Goal: Task Accomplishment & Management: Use online tool/utility

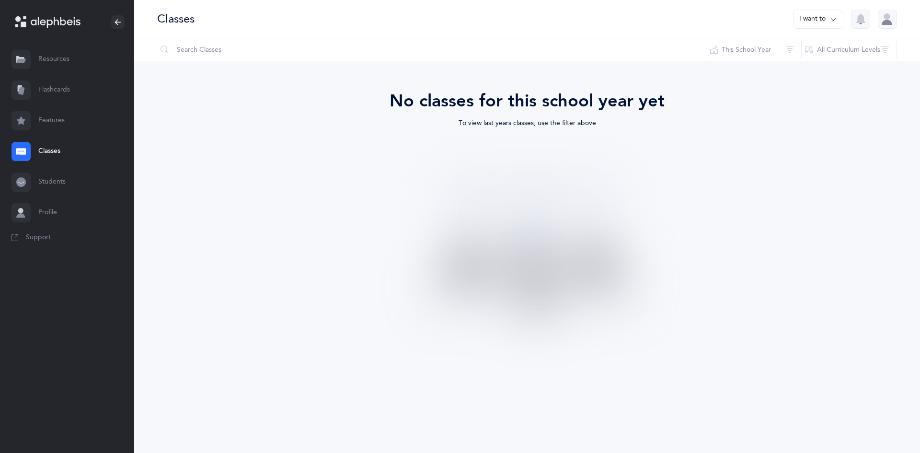
click at [18, 146] on div at bounding box center [21, 151] width 19 height 19
click at [50, 61] on link "Resources" at bounding box center [67, 59] width 134 height 31
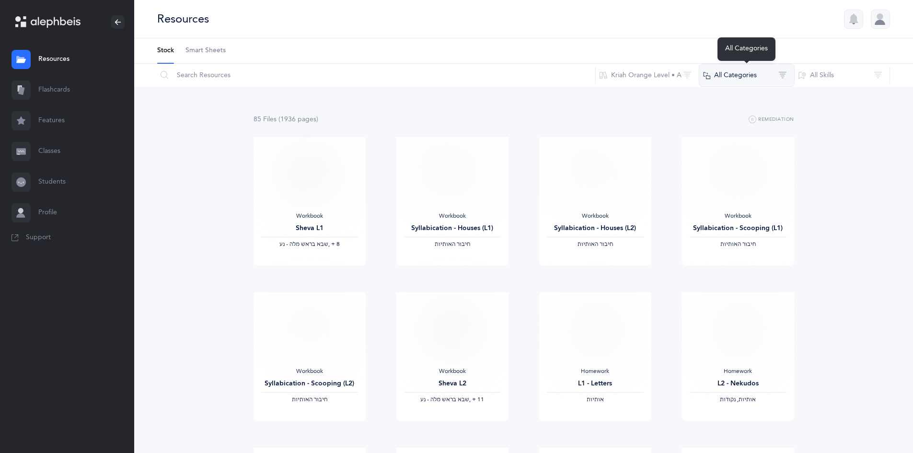
click at [714, 75] on button "All Categories" at bounding box center [747, 75] width 96 height 23
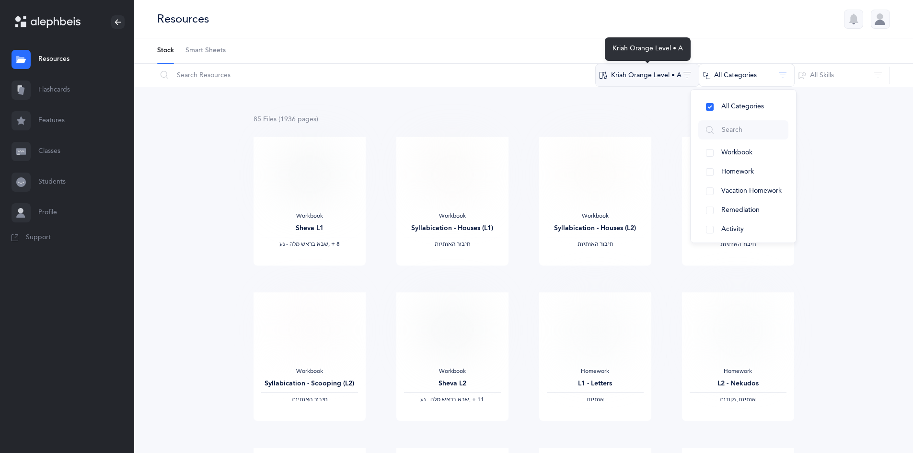
click at [645, 76] on button "Kriah Orange Level • A" at bounding box center [647, 75] width 104 height 23
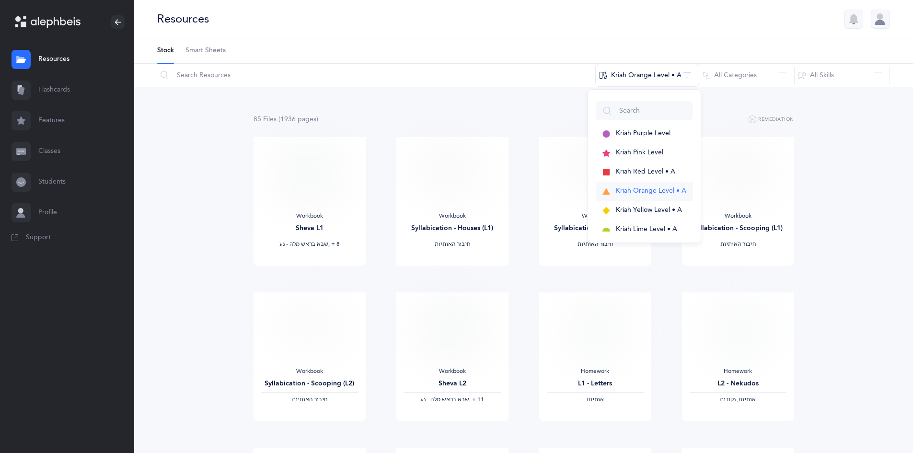
click at [642, 187] on span "Kriah Orange Level • A" at bounding box center [651, 191] width 70 height 8
click at [660, 185] on button "Kriah Orange Level • A" at bounding box center [644, 191] width 97 height 19
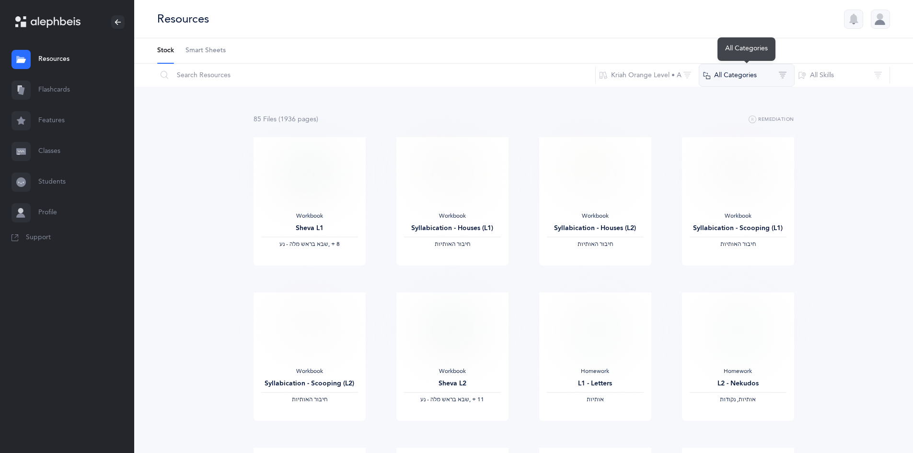
click at [738, 84] on button "All Categories" at bounding box center [747, 75] width 96 height 23
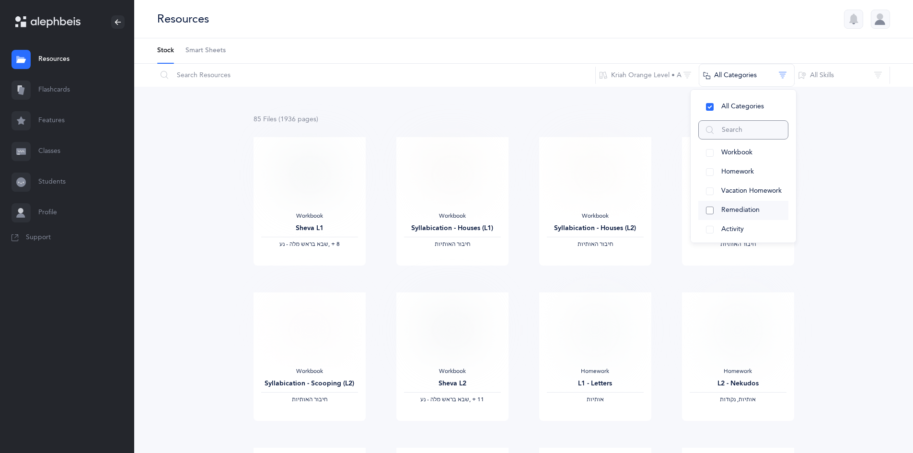
scroll to position [119, 0]
click at [708, 187] on button "Assessments" at bounding box center [743, 186] width 90 height 19
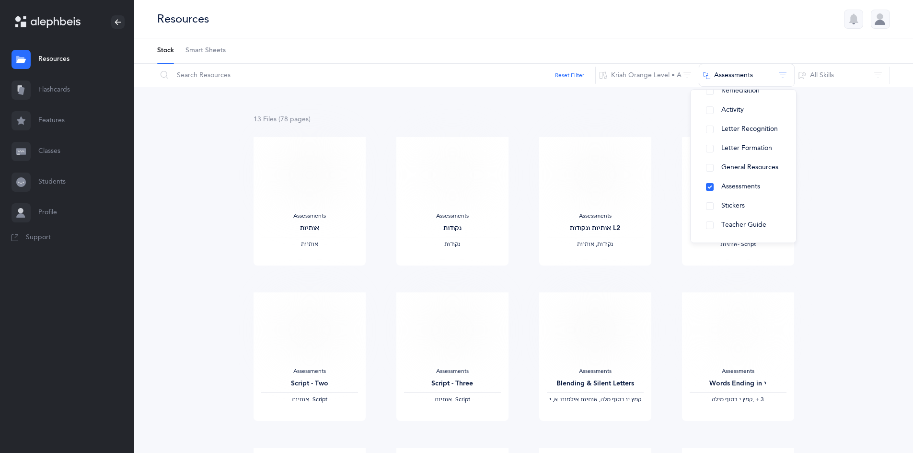
click at [374, 92] on div "13 File s (78 page s ) Remediation Assessments אותיות ‫אותיות‬ View Assessments…" at bounding box center [523, 442] width 779 height 710
click at [307, 277] on span "View" at bounding box center [308, 275] width 15 height 9
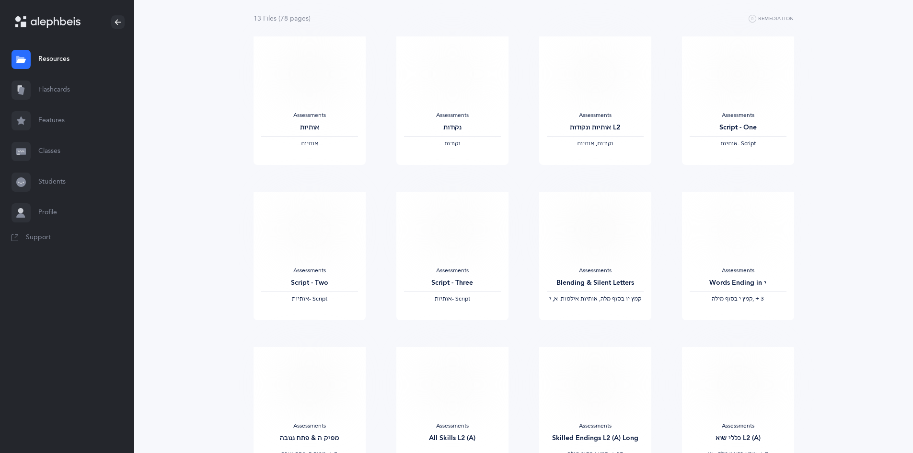
scroll to position [0, 0]
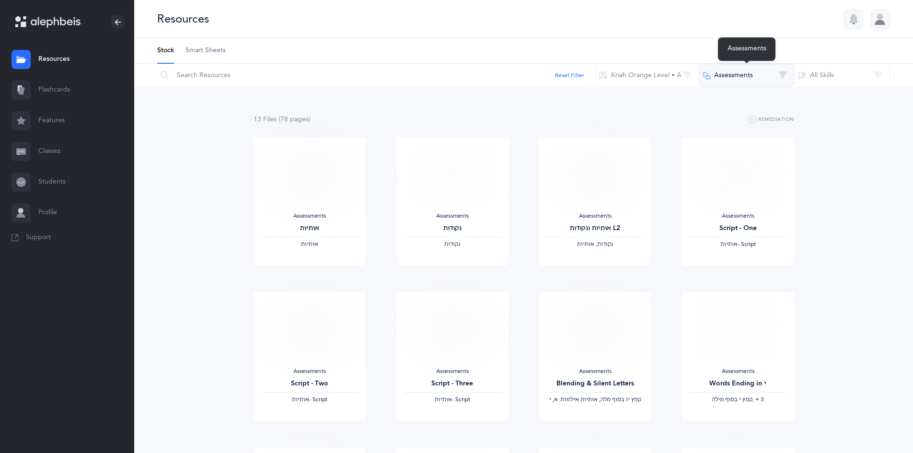
click at [757, 67] on button "Assessments" at bounding box center [747, 75] width 96 height 23
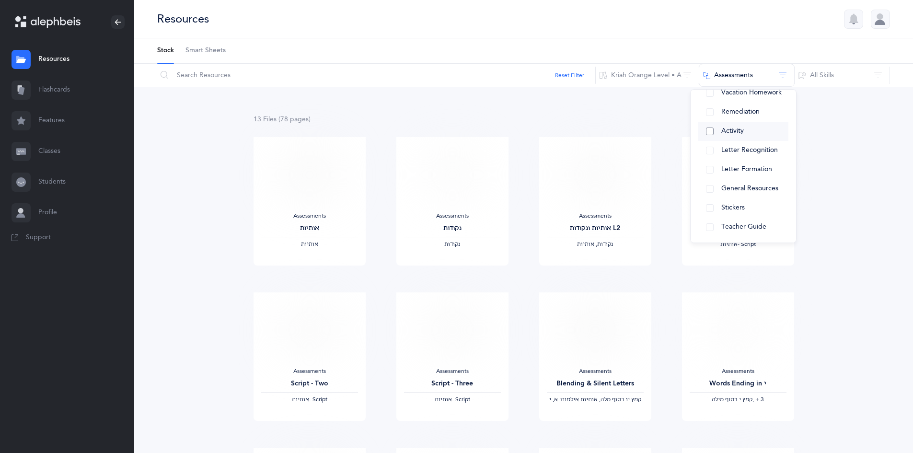
scroll to position [119, 0]
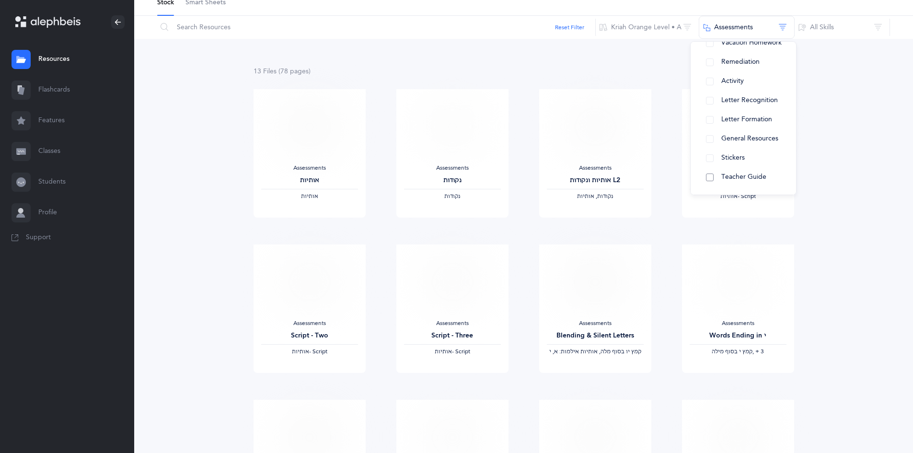
click at [704, 177] on button "Teacher Guide" at bounding box center [743, 177] width 90 height 19
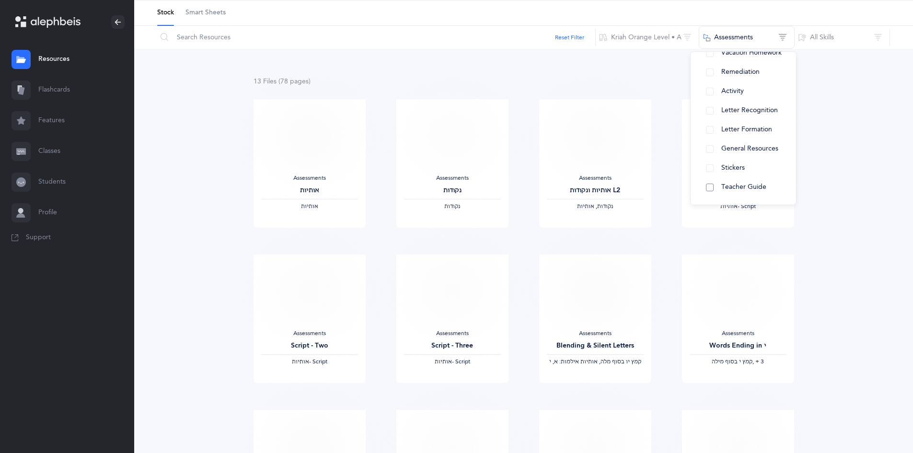
scroll to position [0, 0]
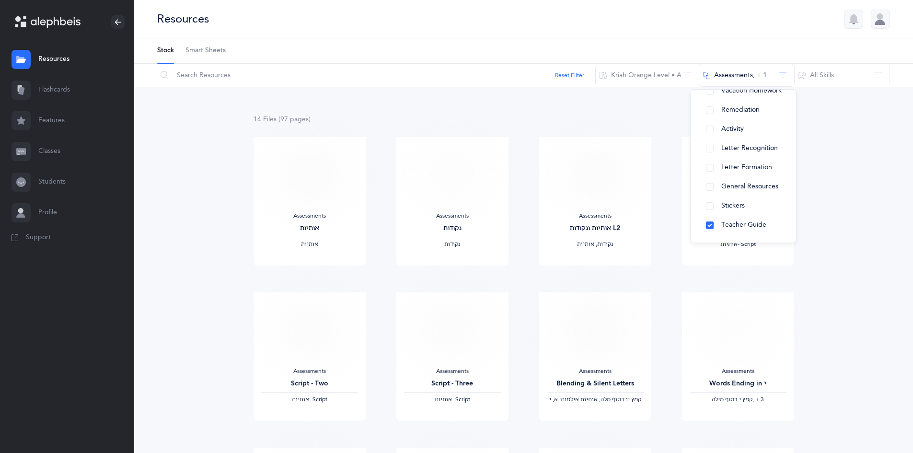
click at [838, 143] on div "14 File s (97 page s ) Remediation Assessments אותיות ‫אותיות‬ View Assessments…" at bounding box center [523, 442] width 779 height 710
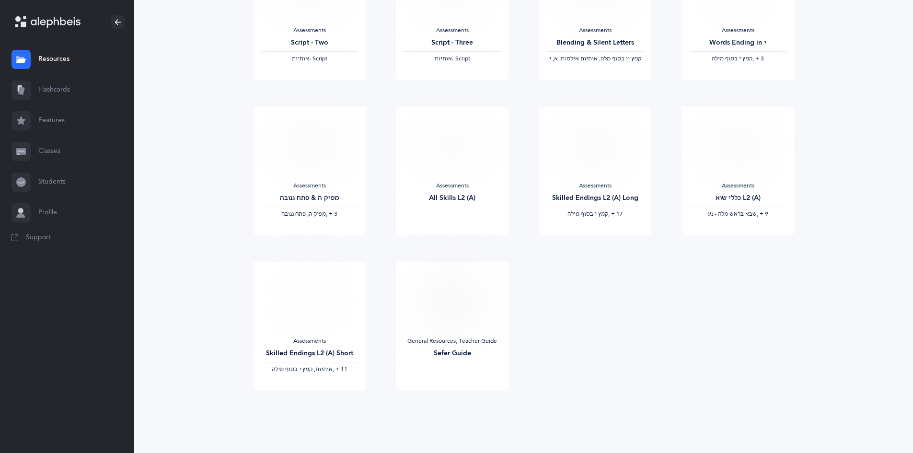
scroll to position [344, 0]
click at [451, 394] on span "View" at bounding box center [451, 397] width 15 height 9
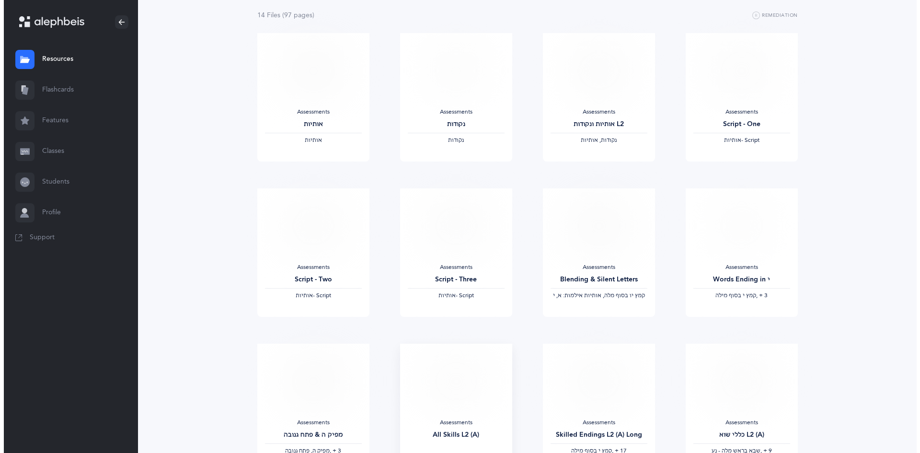
scroll to position [0, 0]
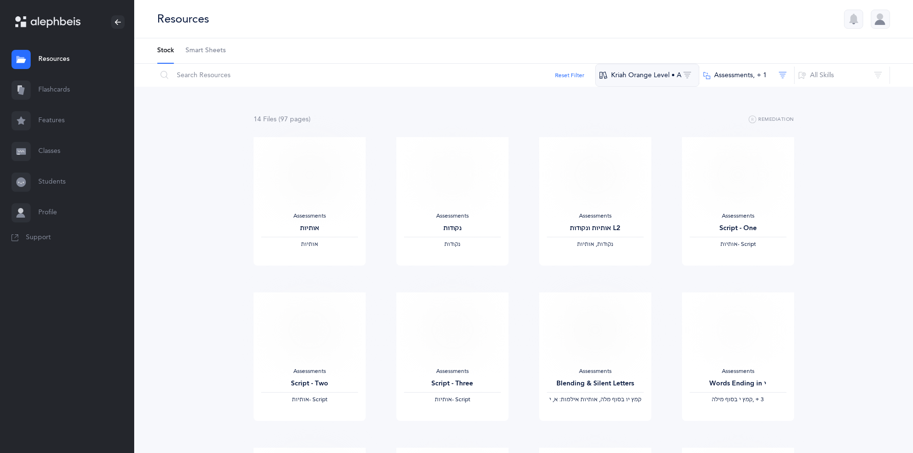
click at [652, 83] on button "Kriah Orange Level • A" at bounding box center [647, 75] width 104 height 23
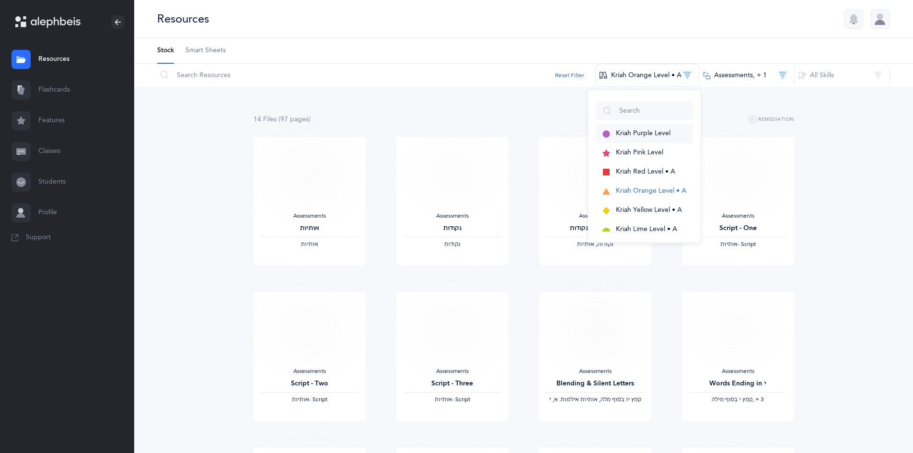
click at [630, 136] on span "Kriah Purple Level" at bounding box center [643, 133] width 55 height 8
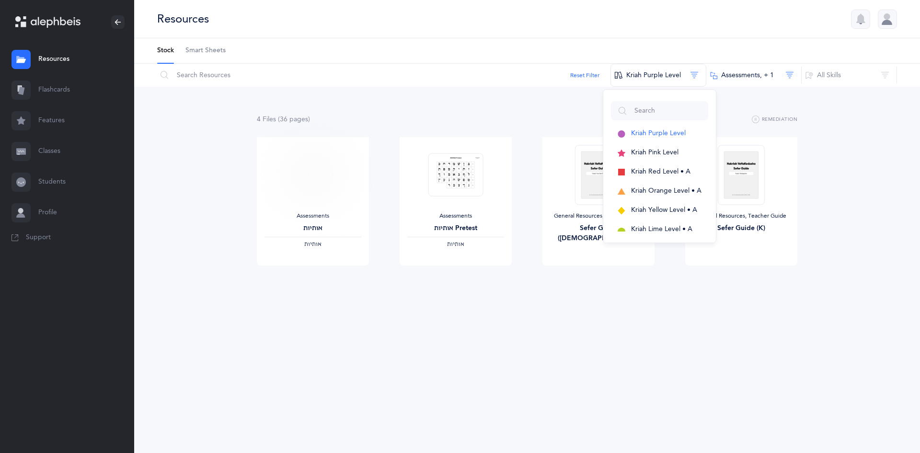
click at [557, 368] on div "Resources Stock Smart Sheets Reset Filter Kriah Purple Level Kriah Purple Level…" at bounding box center [527, 226] width 786 height 453
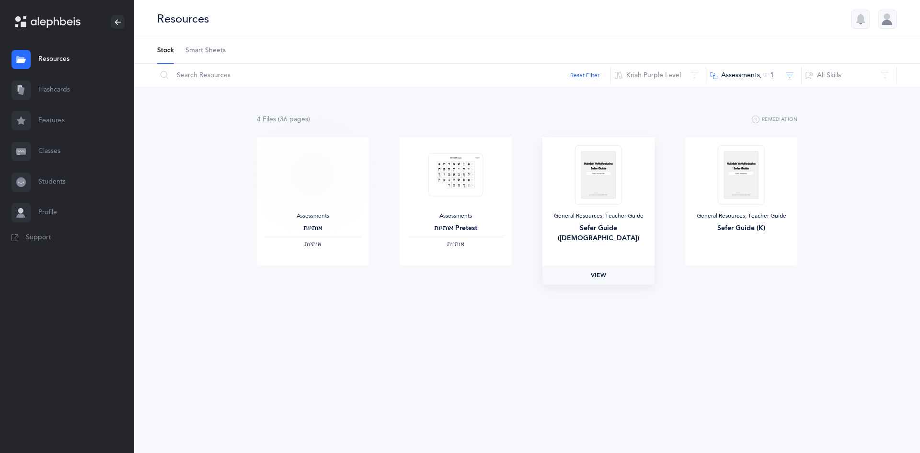
click at [608, 270] on link "View" at bounding box center [599, 275] width 112 height 19
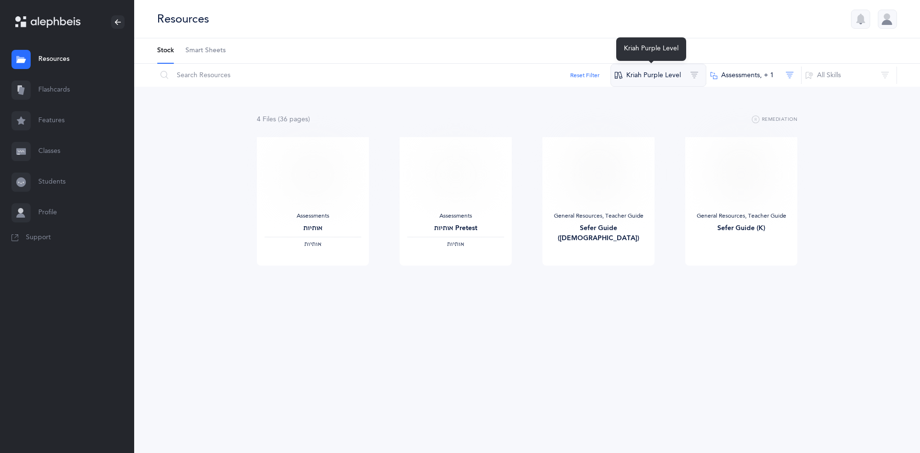
click at [669, 80] on button "Kriah Purple Level" at bounding box center [659, 75] width 96 height 23
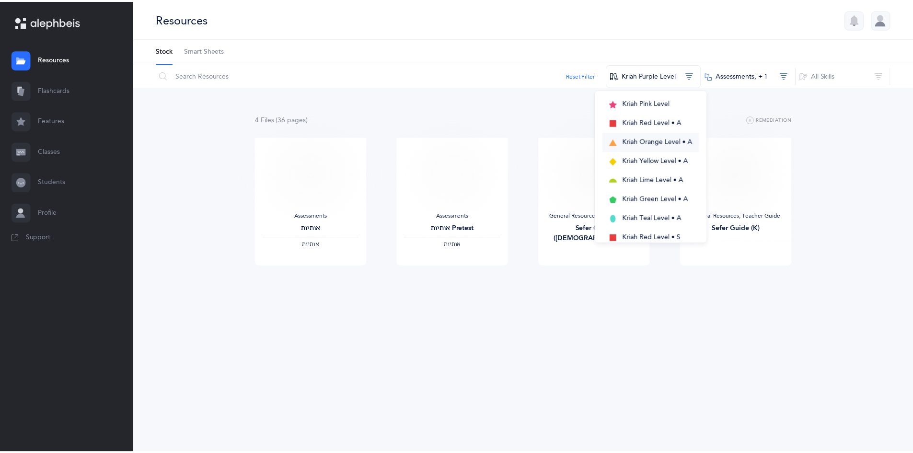
scroll to position [33, 0]
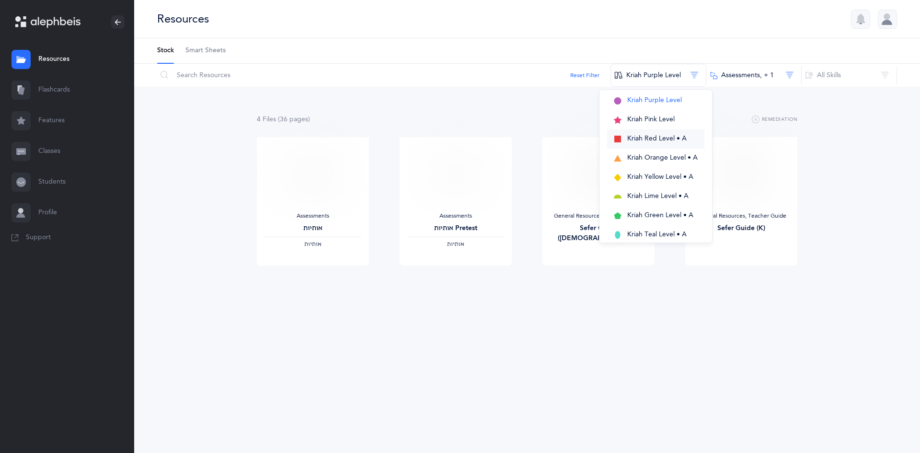
click at [656, 133] on button "Kriah Red Level • A" at bounding box center [655, 138] width 97 height 19
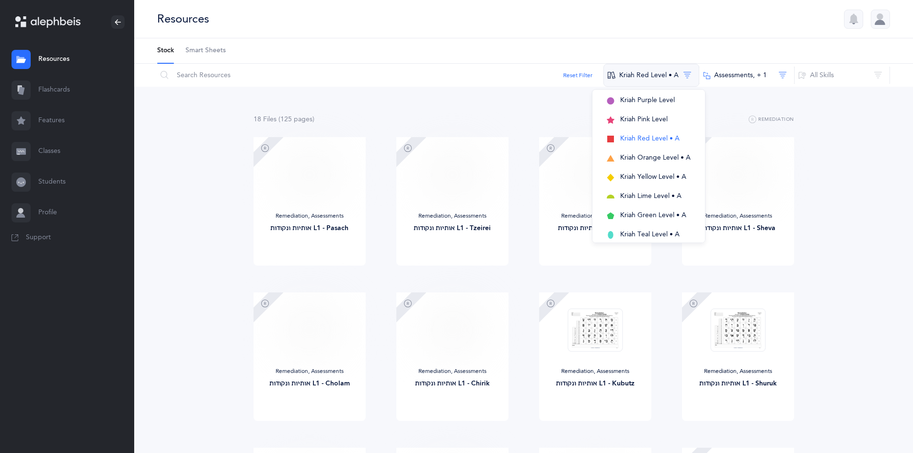
click at [662, 70] on button "Kriah Red Level • A" at bounding box center [651, 75] width 96 height 23
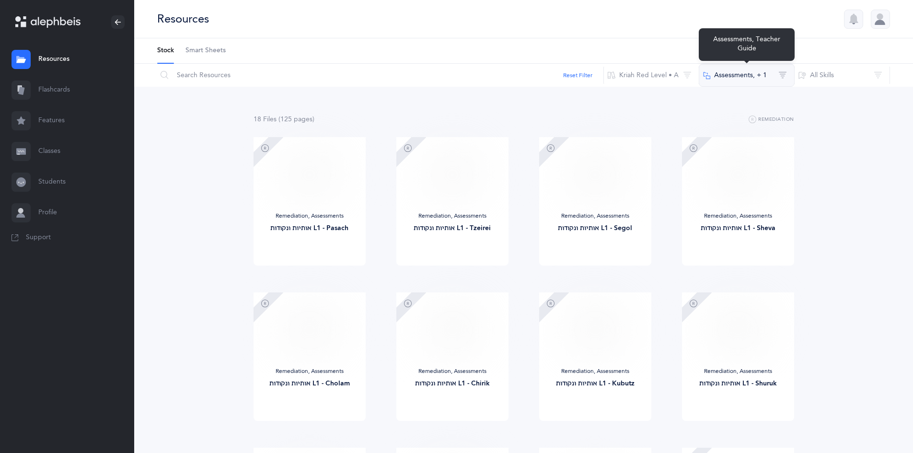
click at [740, 82] on button "Assessments‪, + 1‬" at bounding box center [747, 75] width 96 height 23
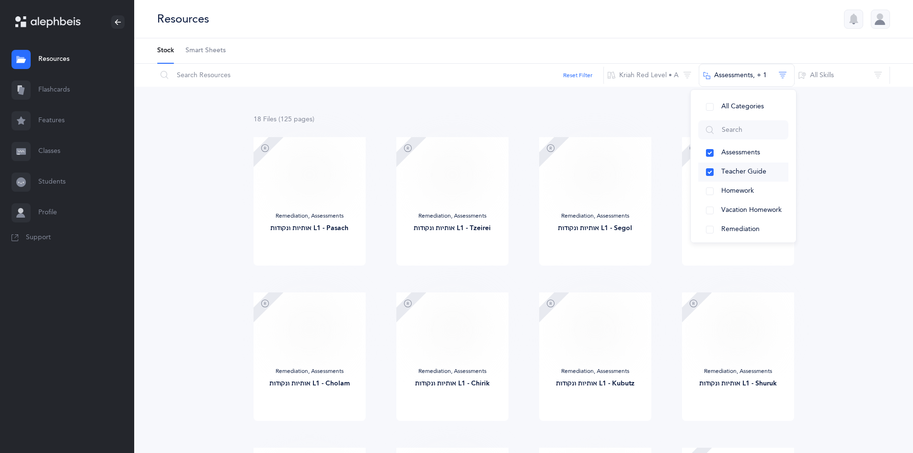
click at [707, 173] on button "Teacher Guide" at bounding box center [743, 171] width 90 height 19
click at [638, 69] on button "Kriah Red Level • A" at bounding box center [651, 75] width 96 height 23
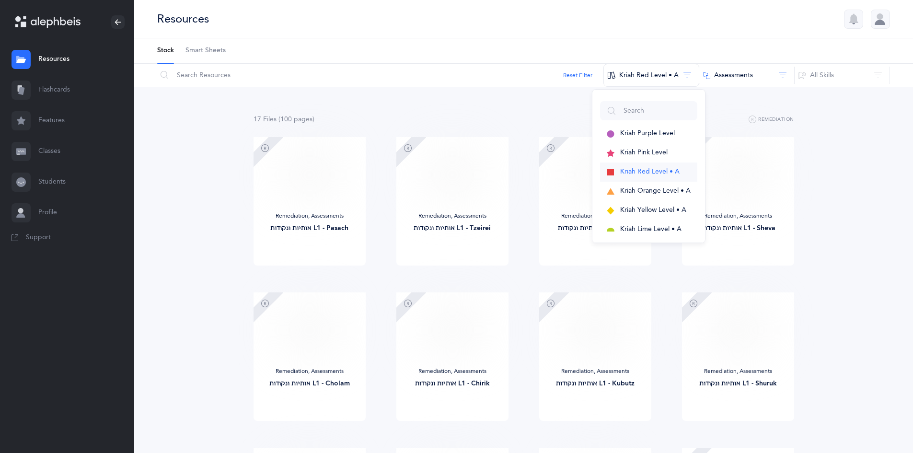
click at [636, 173] on span "Kriah Red Level • A" at bounding box center [649, 172] width 59 height 8
click at [635, 182] on button "Kriah Orange Level • A" at bounding box center [648, 191] width 97 height 19
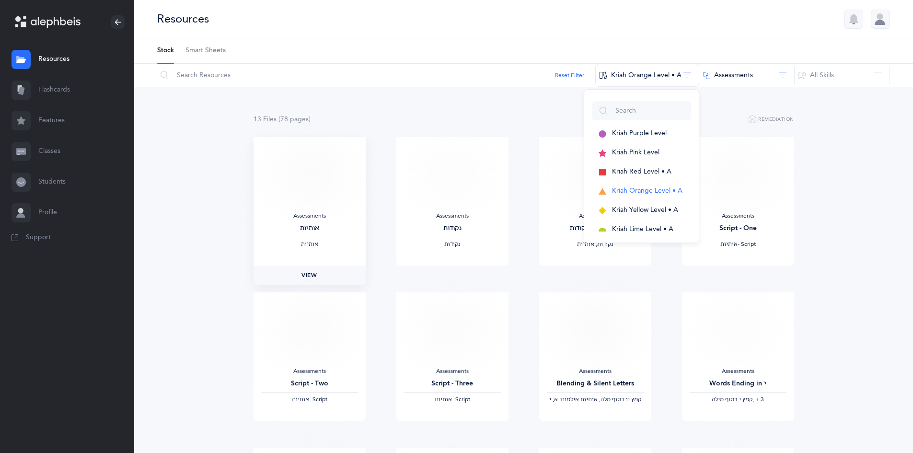
click at [312, 278] on span "View" at bounding box center [308, 275] width 15 height 9
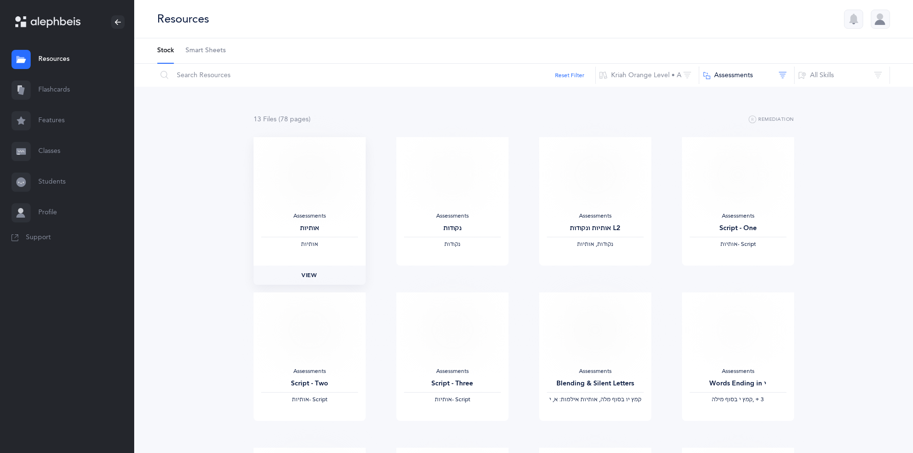
click at [314, 278] on span "View" at bounding box center [308, 275] width 15 height 9
click at [52, 162] on link "Classes" at bounding box center [67, 151] width 134 height 31
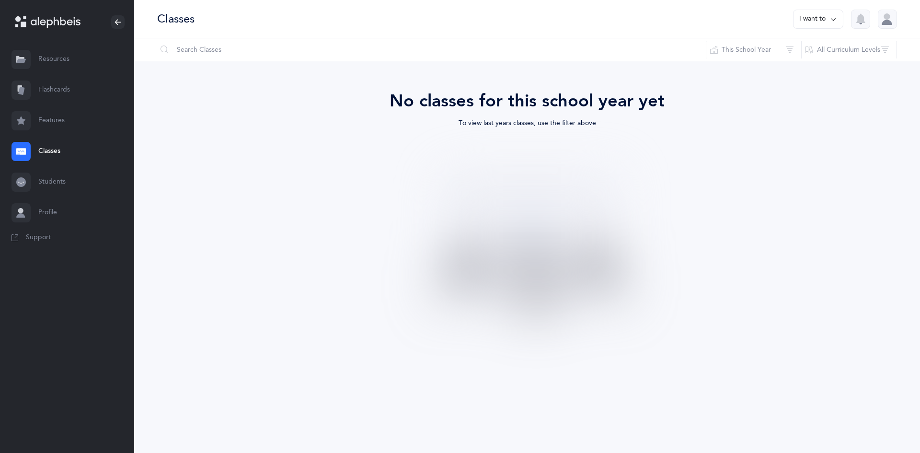
click at [60, 154] on link "Classes" at bounding box center [67, 151] width 134 height 31
click at [61, 178] on link "Students" at bounding box center [67, 182] width 134 height 31
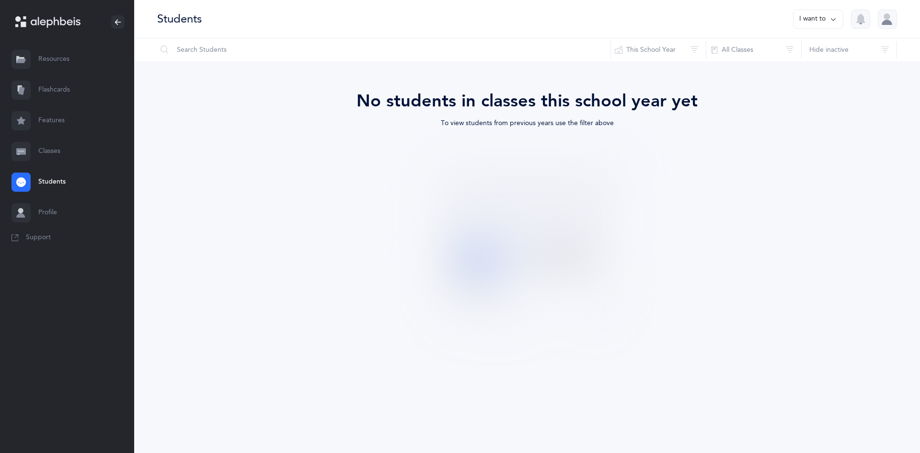
click at [54, 154] on link "Classes" at bounding box center [67, 151] width 134 height 31
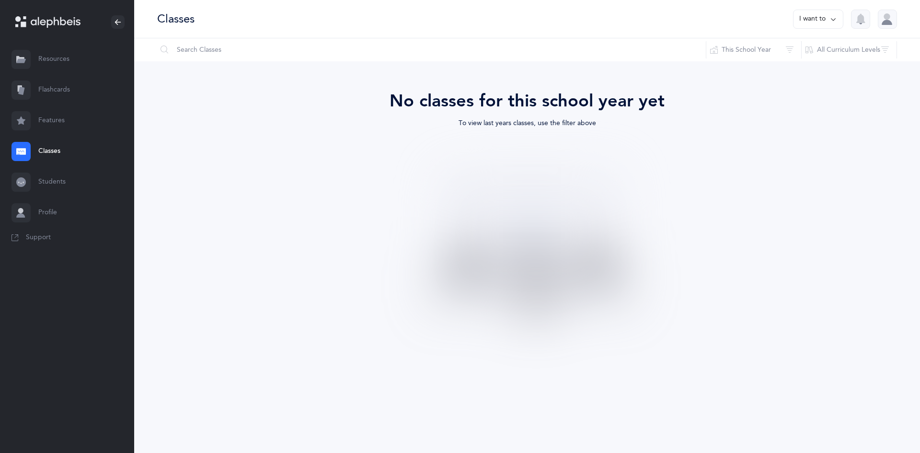
click at [64, 97] on link "Flashcards" at bounding box center [67, 90] width 134 height 31
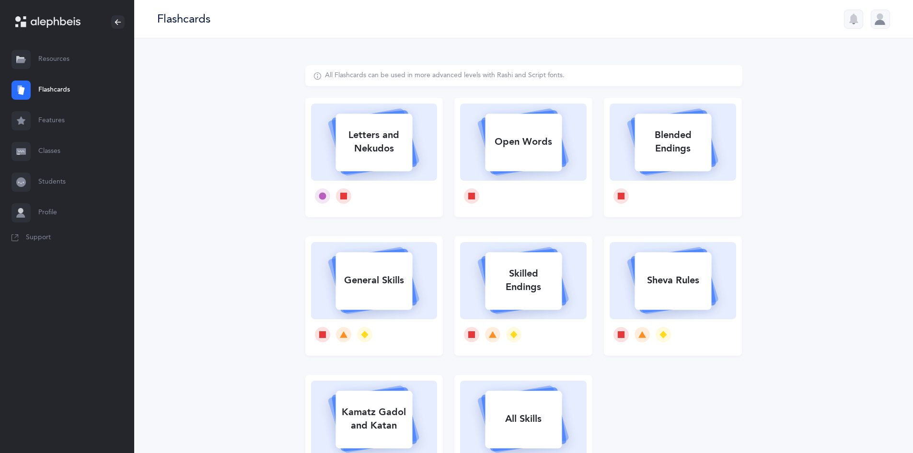
click at [314, 129] on div "Letters and Nekudos" at bounding box center [374, 142] width 127 height 77
select select
select select "single"
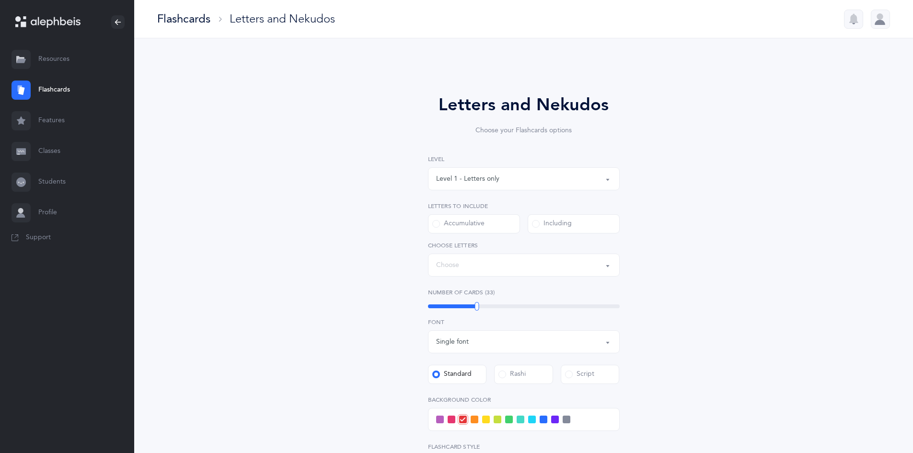
select select "27"
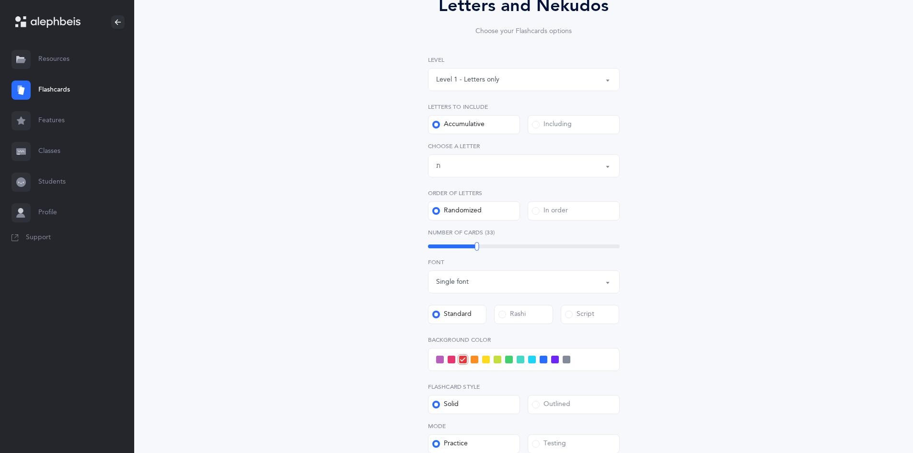
scroll to position [144, 0]
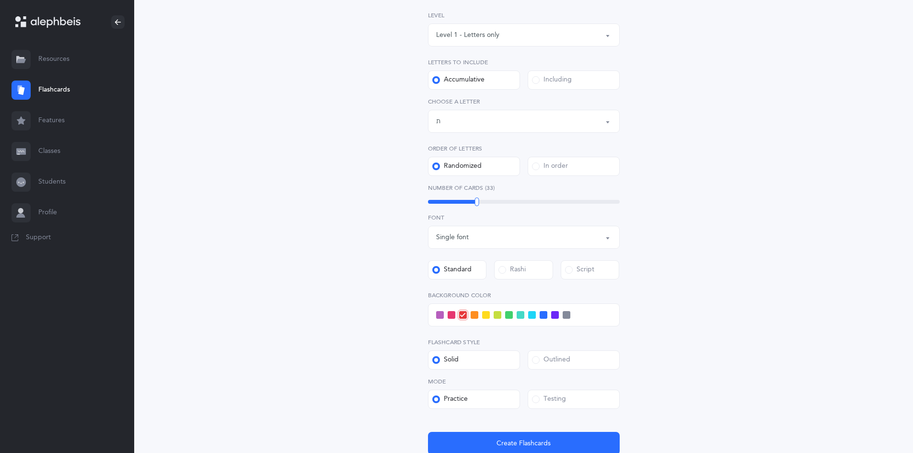
click at [533, 204] on div "33" at bounding box center [524, 202] width 192 height 8
click at [551, 201] on div "60" at bounding box center [524, 202] width 192 height 4
click at [575, 198] on div "79" at bounding box center [524, 202] width 192 height 8
click at [568, 198] on div "76" at bounding box center [524, 202] width 192 height 8
click at [560, 200] on div "72" at bounding box center [524, 202] width 192 height 4
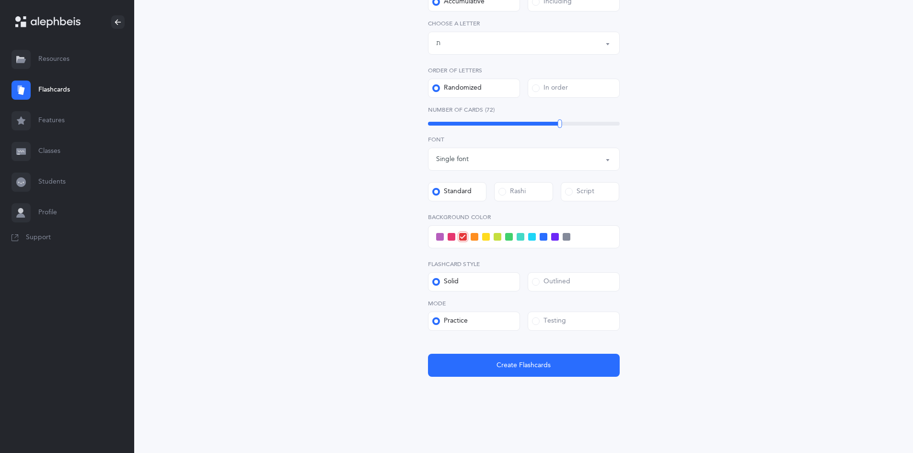
scroll to position [222, 0]
click at [505, 356] on button "Create Flashcards" at bounding box center [524, 364] width 192 height 23
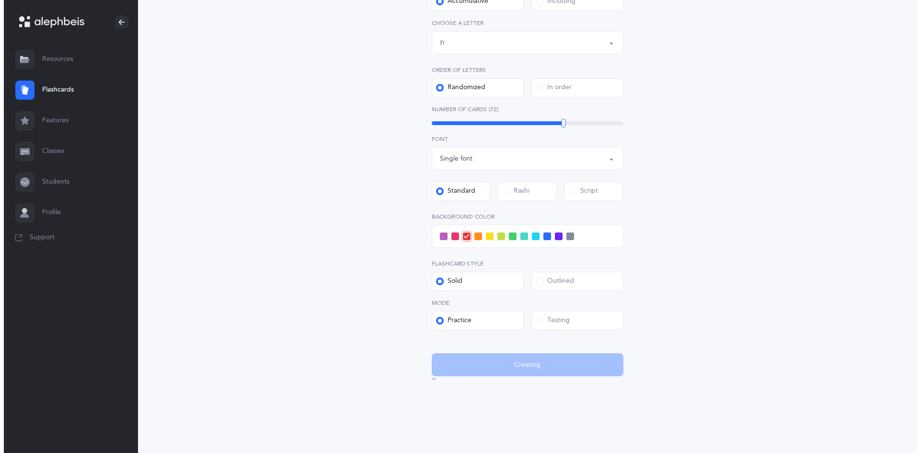
scroll to position [0, 0]
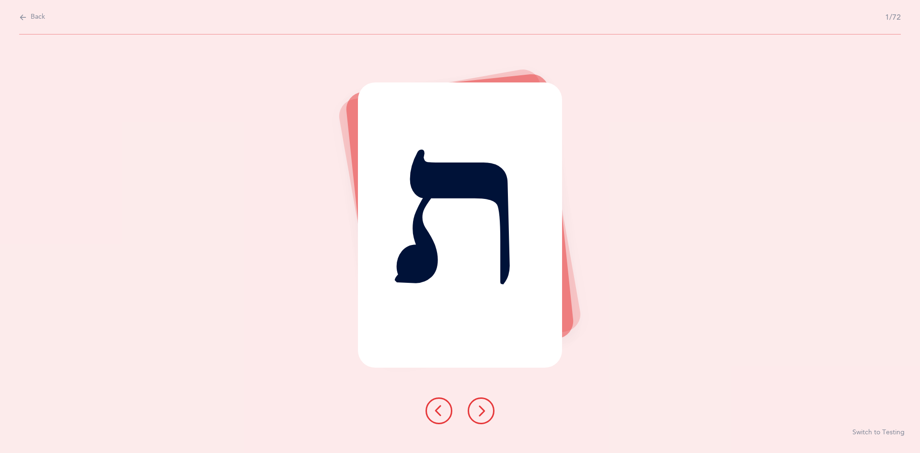
click at [489, 410] on button at bounding box center [481, 410] width 27 height 27
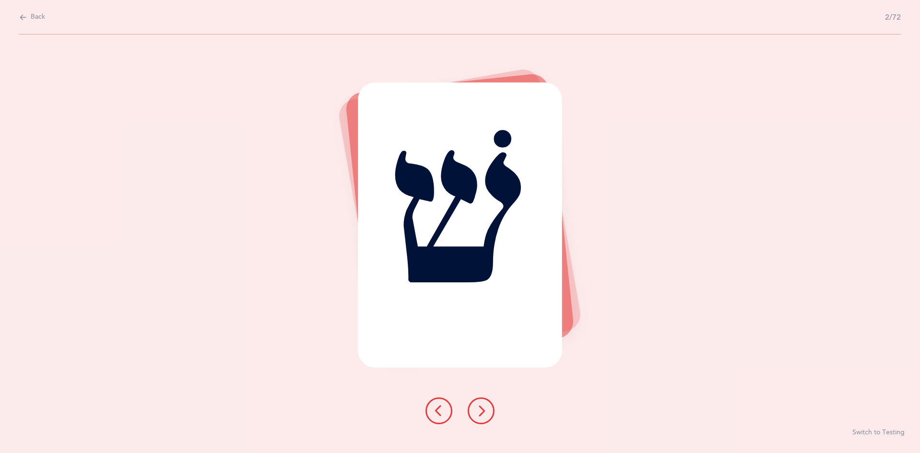
click at [489, 410] on button at bounding box center [481, 410] width 27 height 27
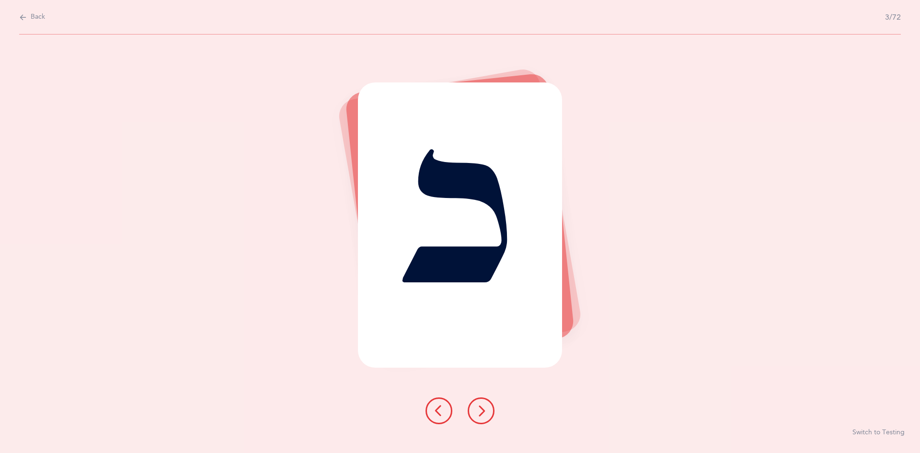
click at [489, 410] on button at bounding box center [481, 410] width 27 height 27
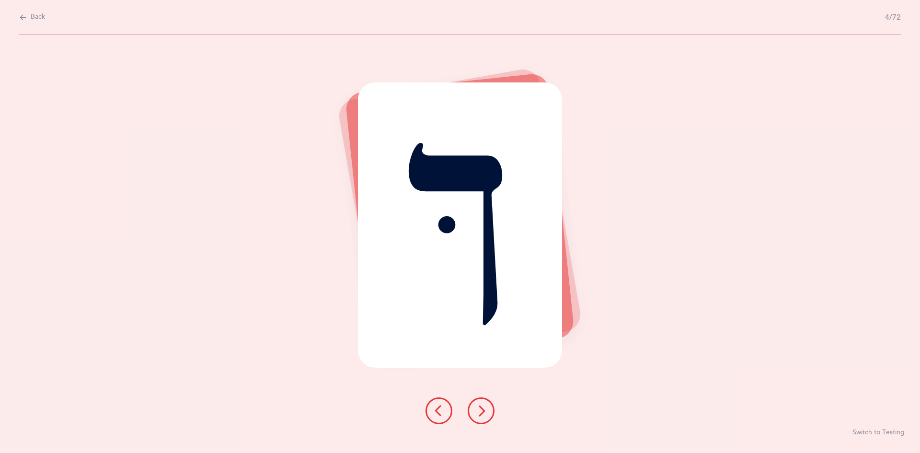
click at [489, 410] on button at bounding box center [481, 410] width 27 height 27
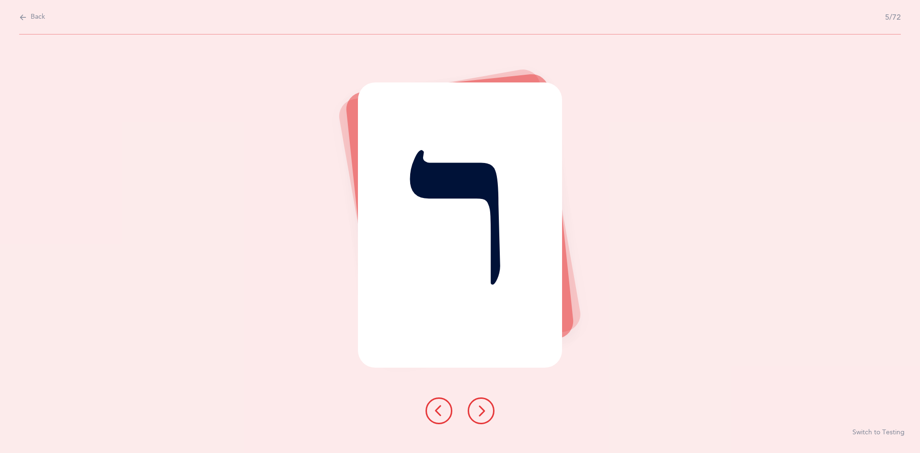
click at [489, 410] on button at bounding box center [481, 410] width 27 height 27
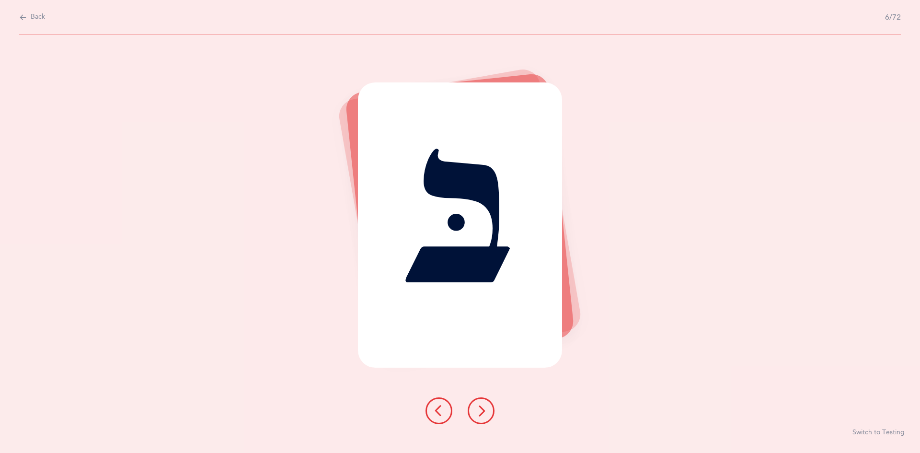
click at [489, 410] on button at bounding box center [481, 410] width 27 height 27
